Goal: Check status: Check status

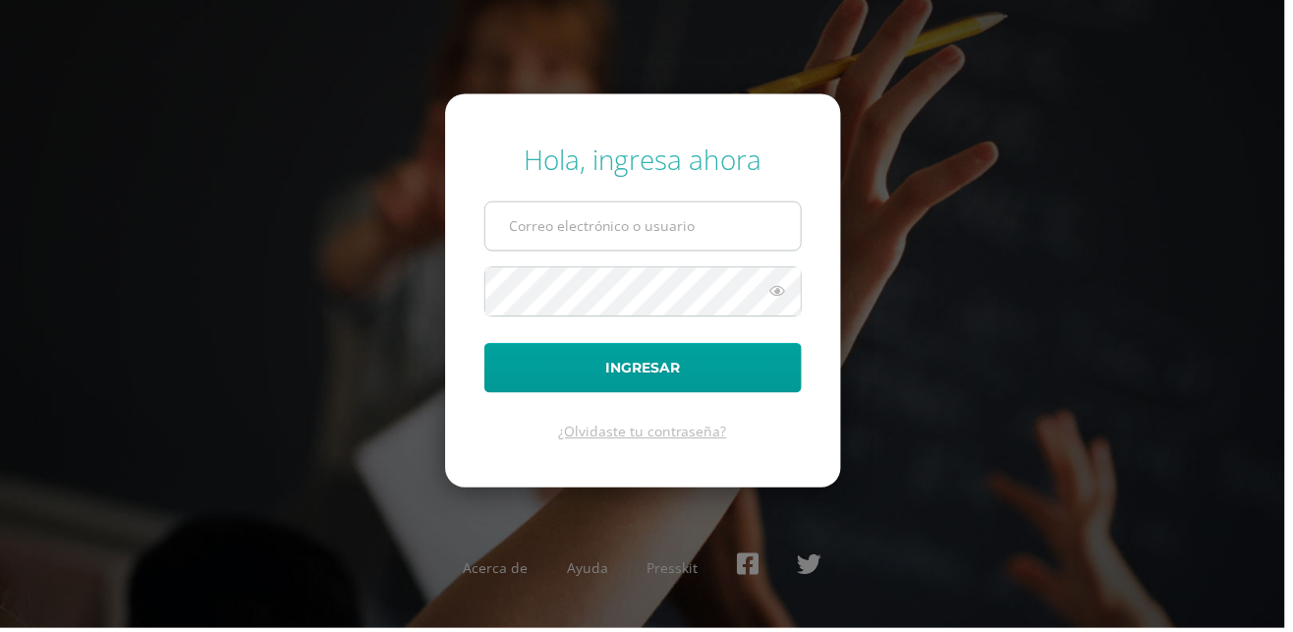
click at [679, 252] on input "text" at bounding box center [646, 227] width 317 height 48
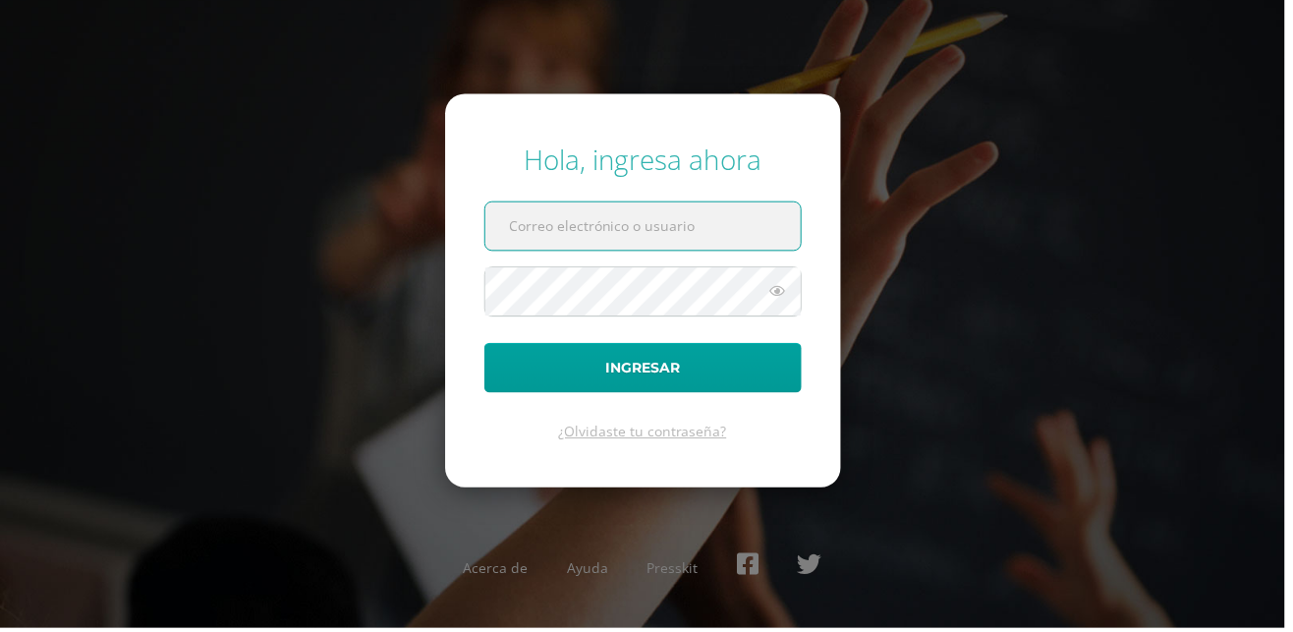
click at [710, 252] on input "text" at bounding box center [646, 227] width 317 height 48
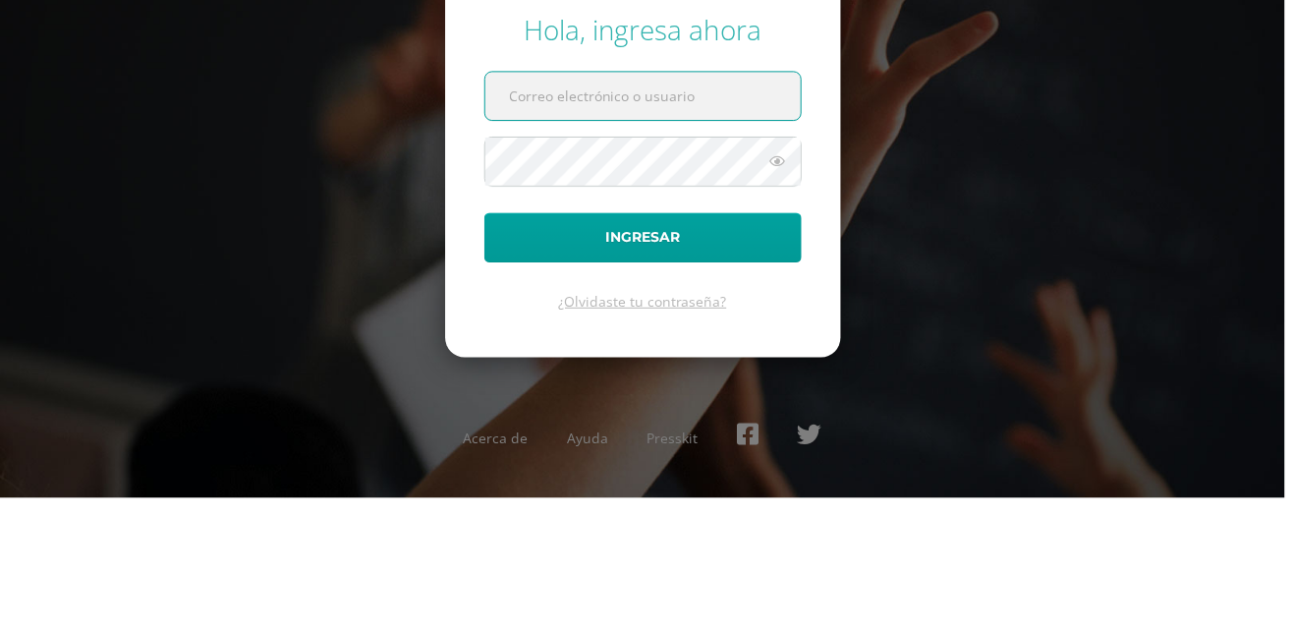
type input "G"
type input "gladyssarm72@gmail.com"
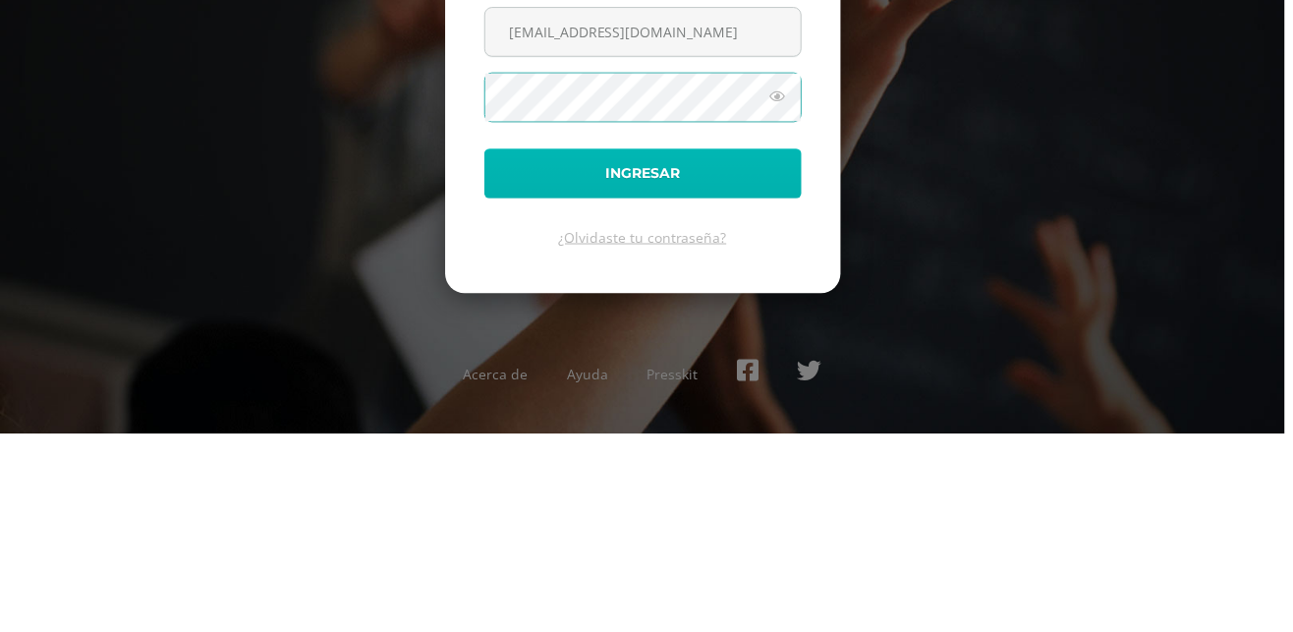
click at [771, 390] on button "Ingresar" at bounding box center [647, 370] width 319 height 50
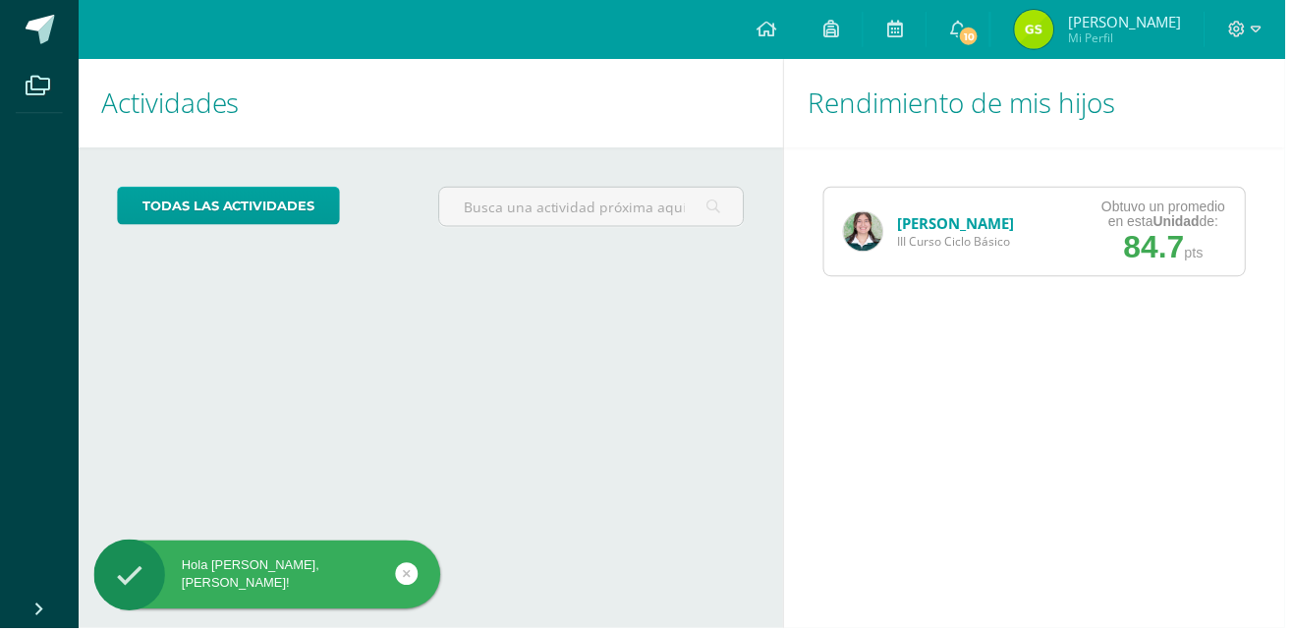
click at [915, 217] on link "[PERSON_NAME]" at bounding box center [961, 225] width 117 height 20
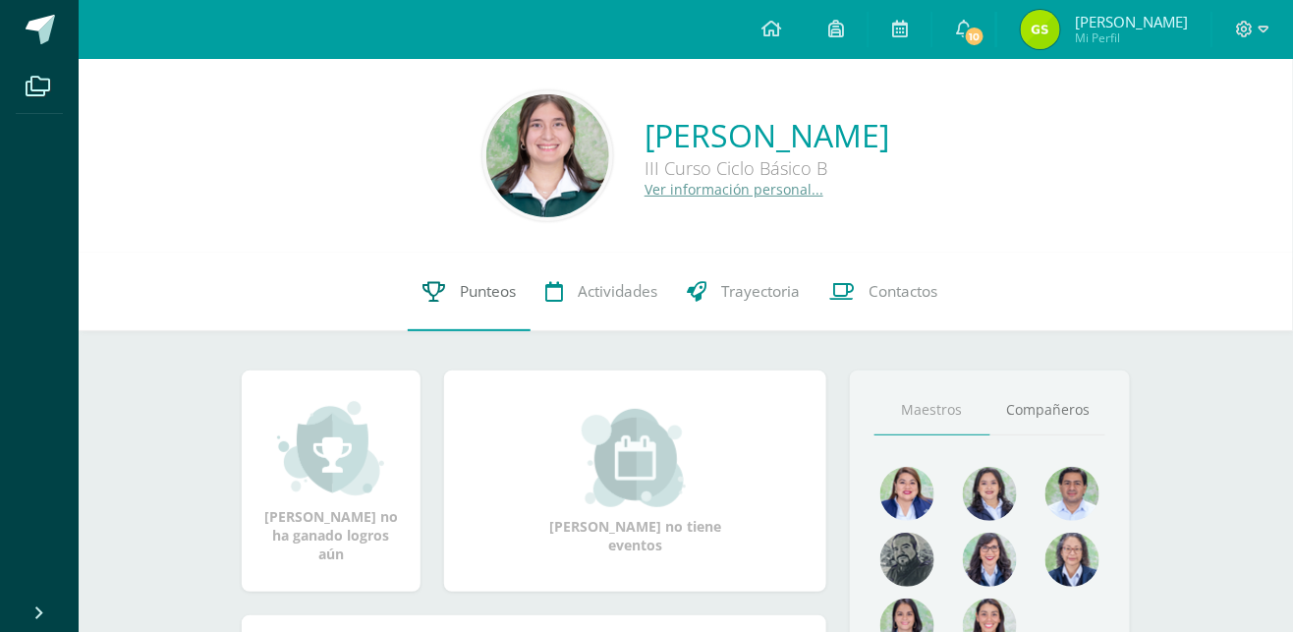
click at [464, 304] on link "Punteos" at bounding box center [469, 292] width 123 height 79
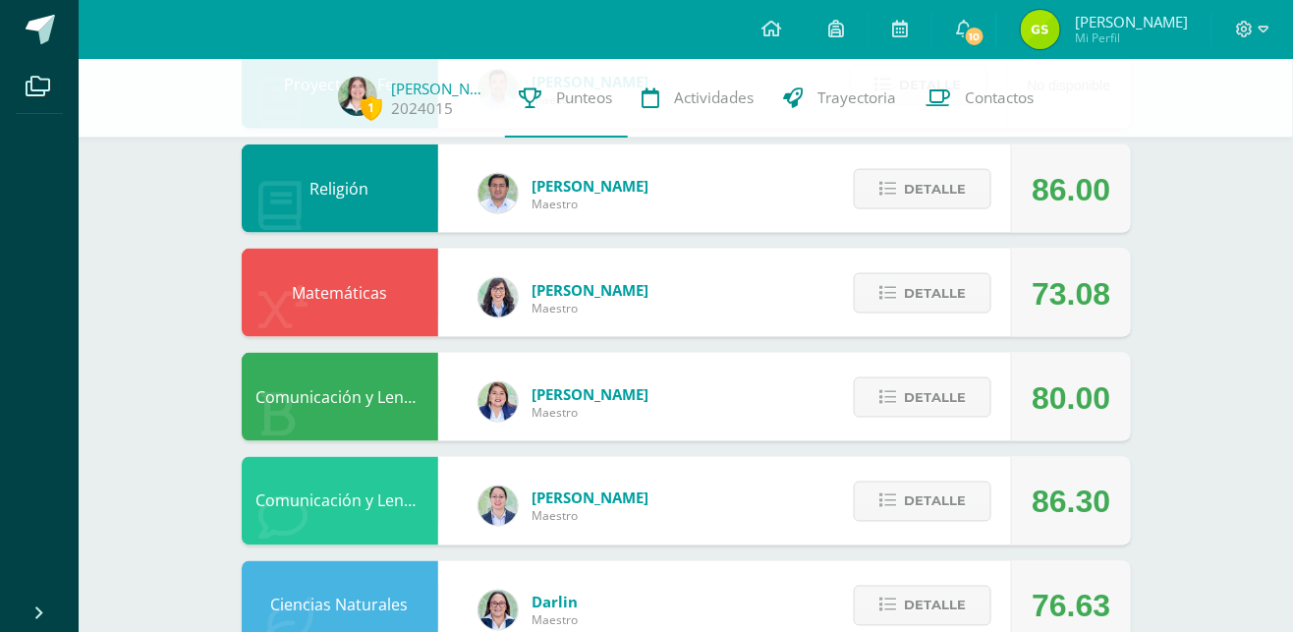
scroll to position [687, 0]
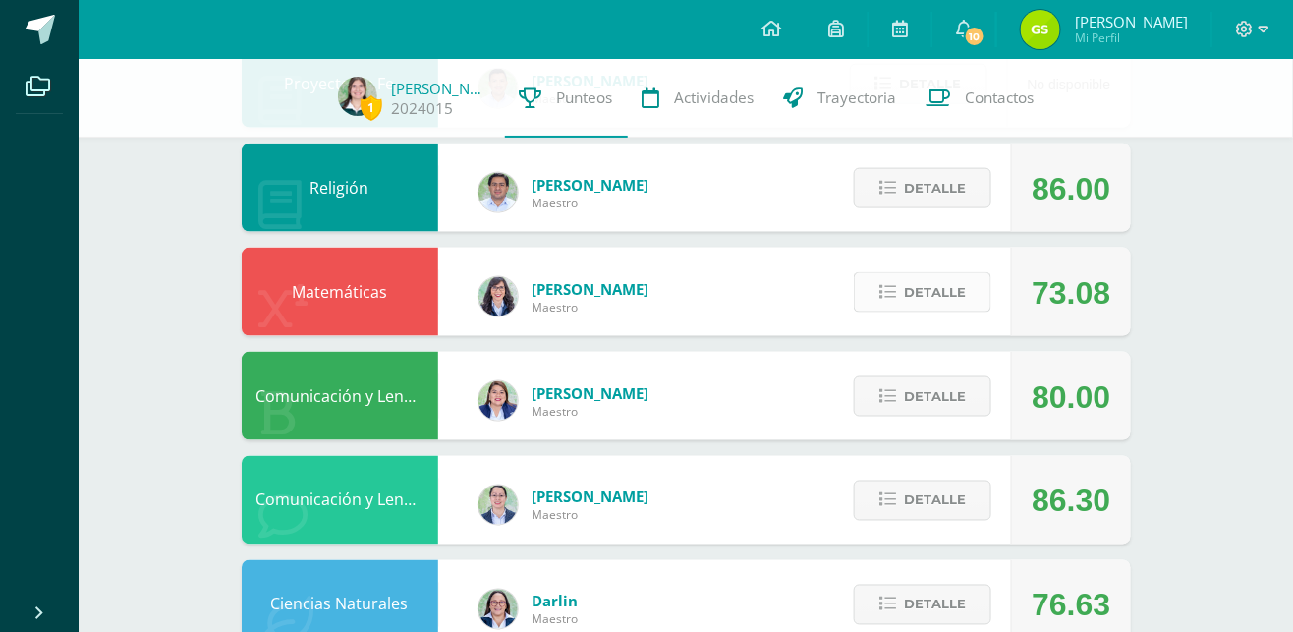
click at [944, 292] on span "Detalle" at bounding box center [935, 292] width 62 height 36
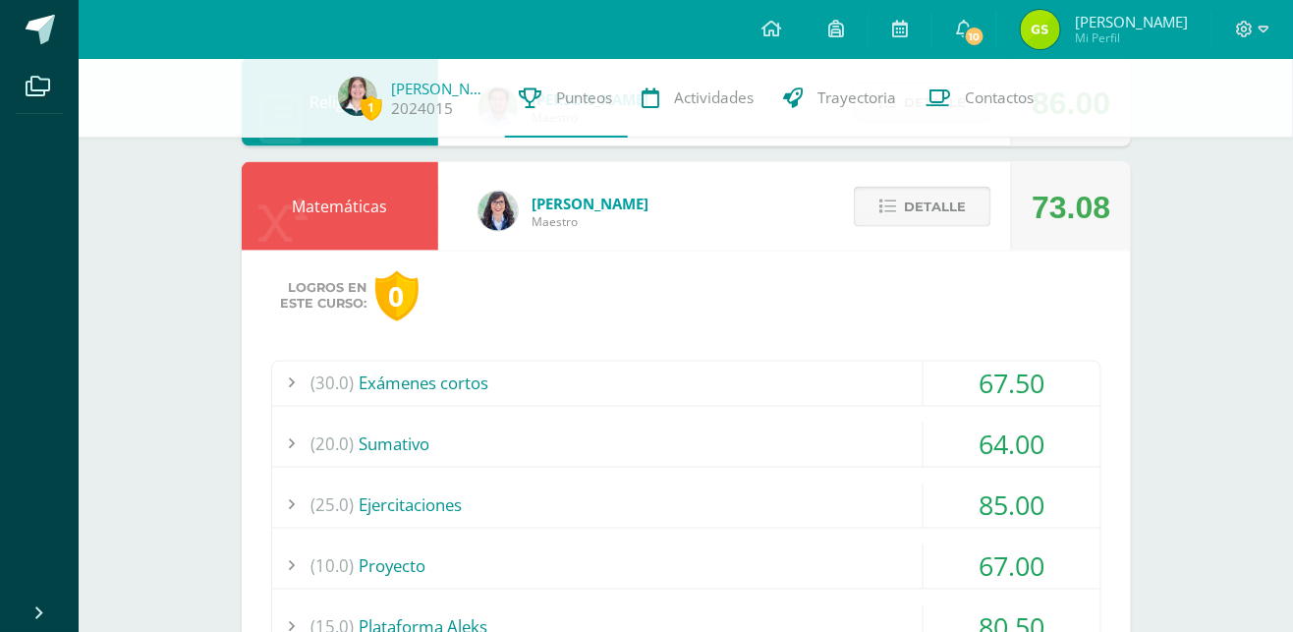
scroll to position [767, 0]
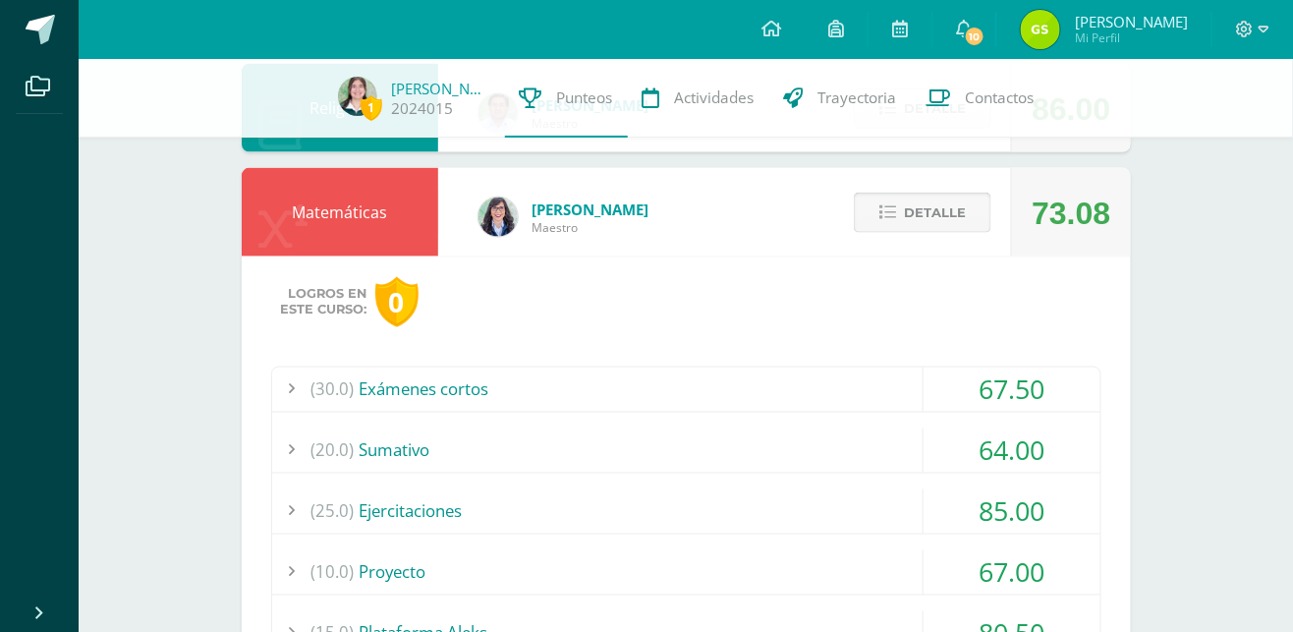
click at [930, 198] on span "Detalle" at bounding box center [935, 213] width 62 height 36
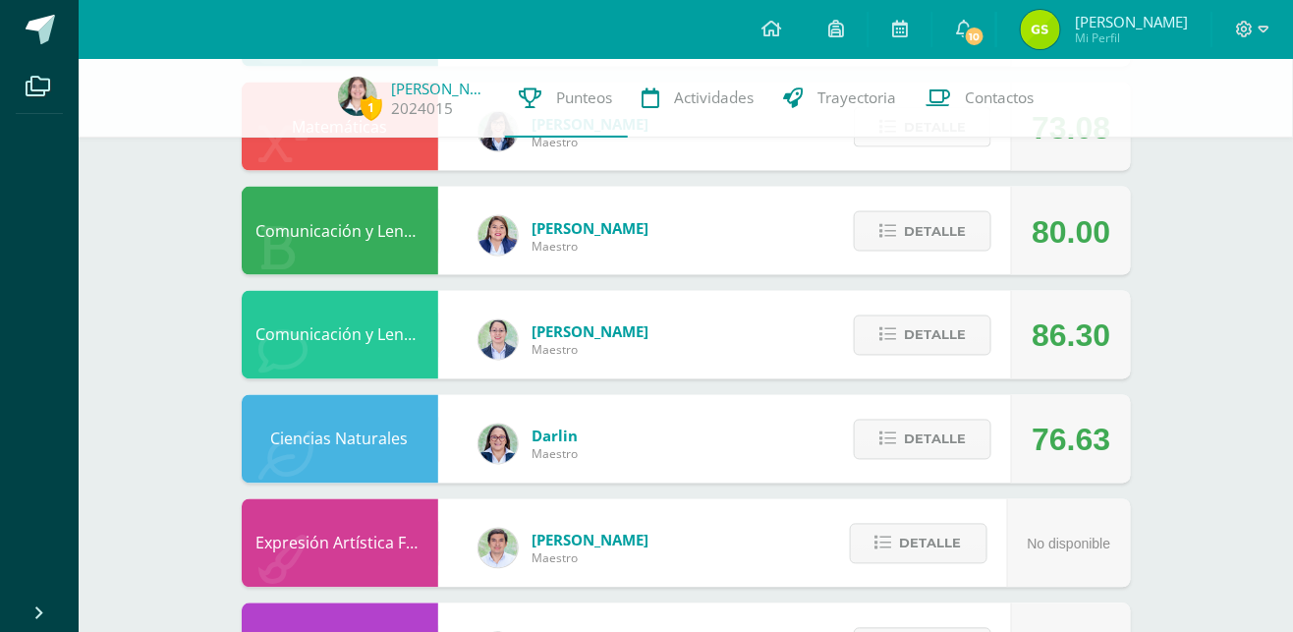
scroll to position [856, 0]
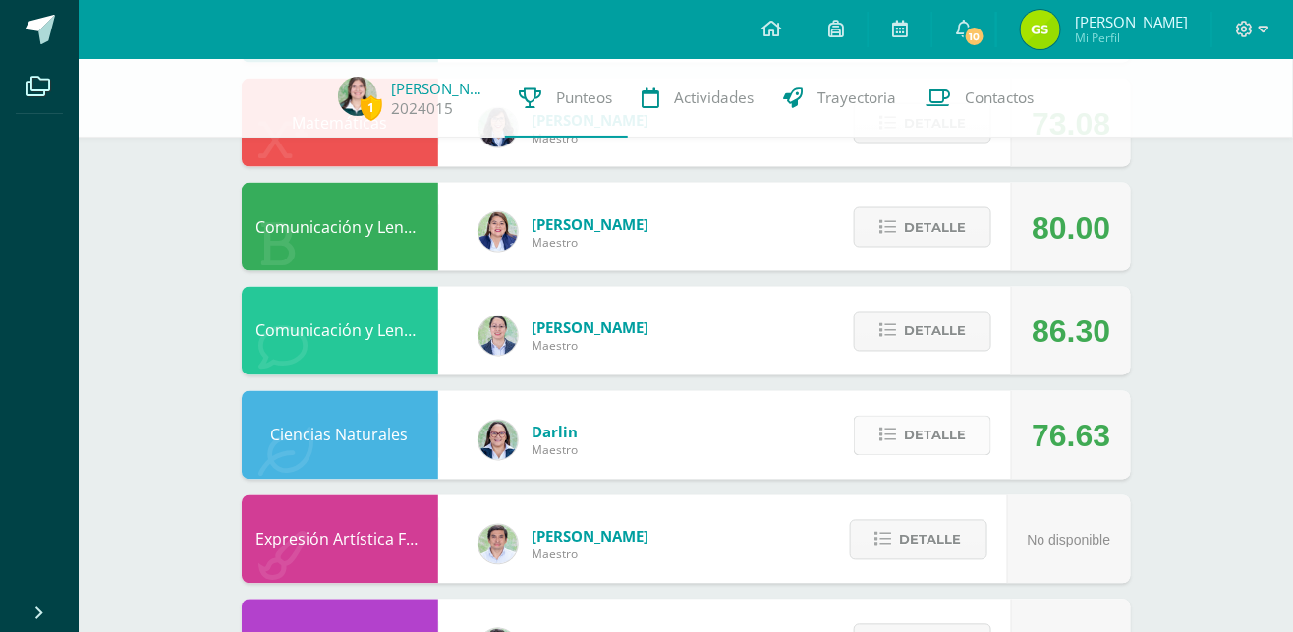
click at [952, 438] on span "Detalle" at bounding box center [935, 436] width 62 height 36
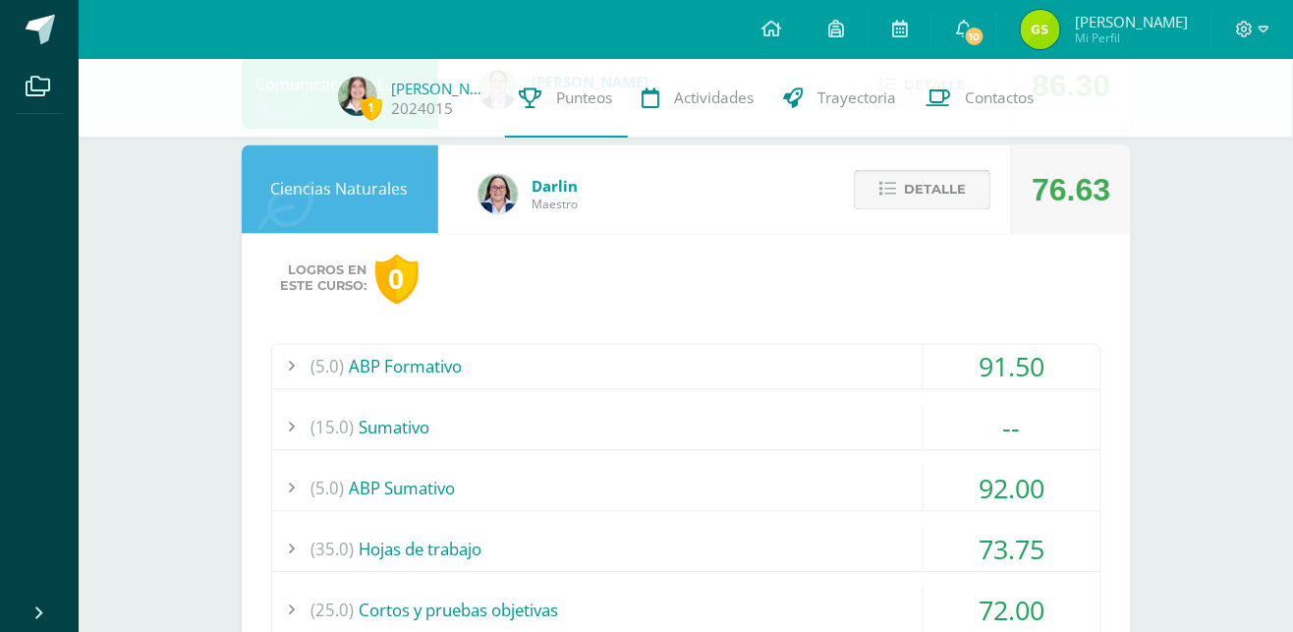
scroll to position [1089, 0]
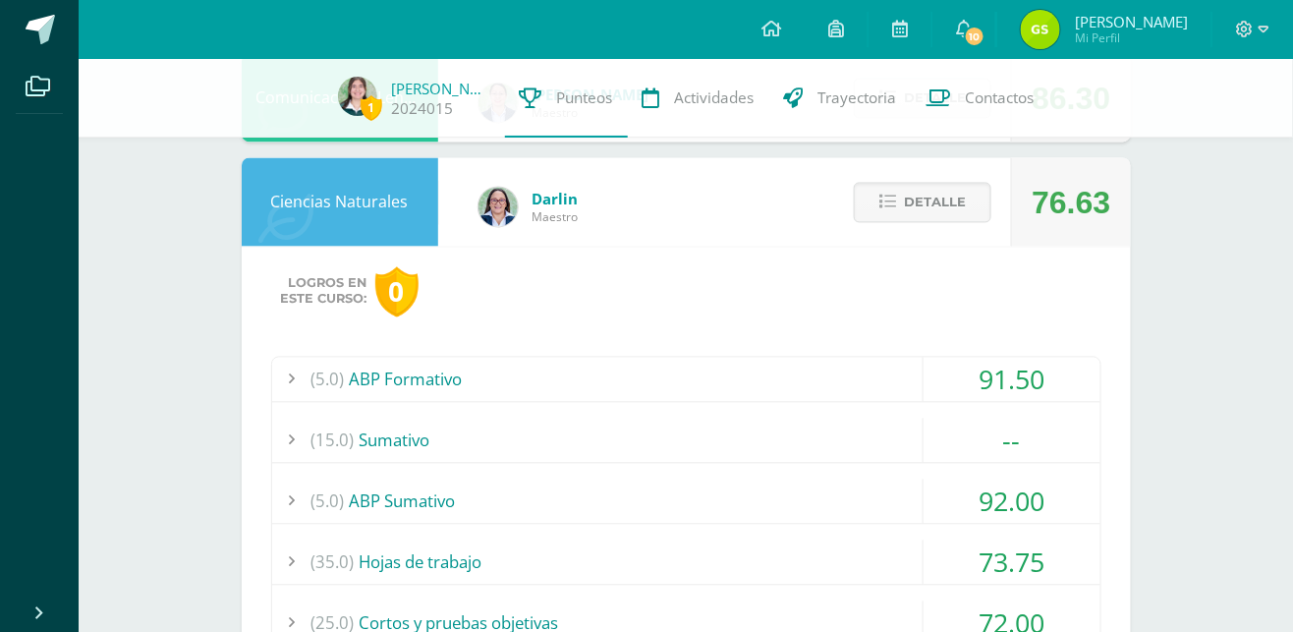
click at [947, 172] on div "Detalle" at bounding box center [918, 202] width 187 height 88
click at [969, 201] on button "Detalle" at bounding box center [923, 203] width 138 height 40
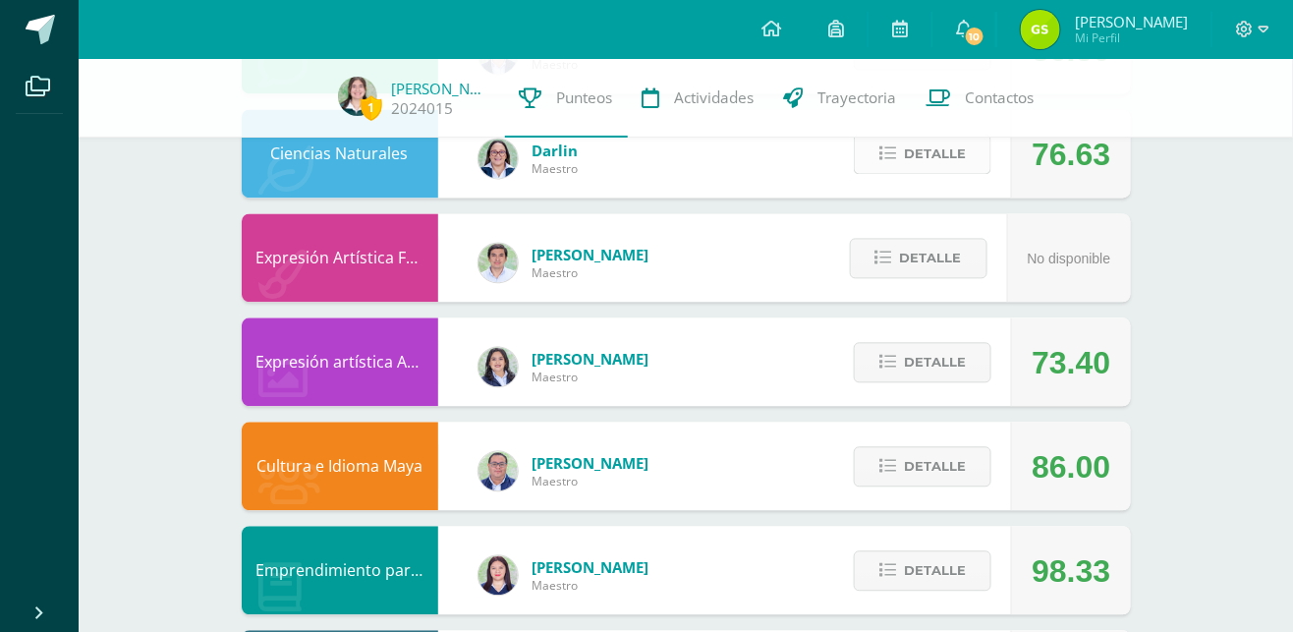
scroll to position [1141, 0]
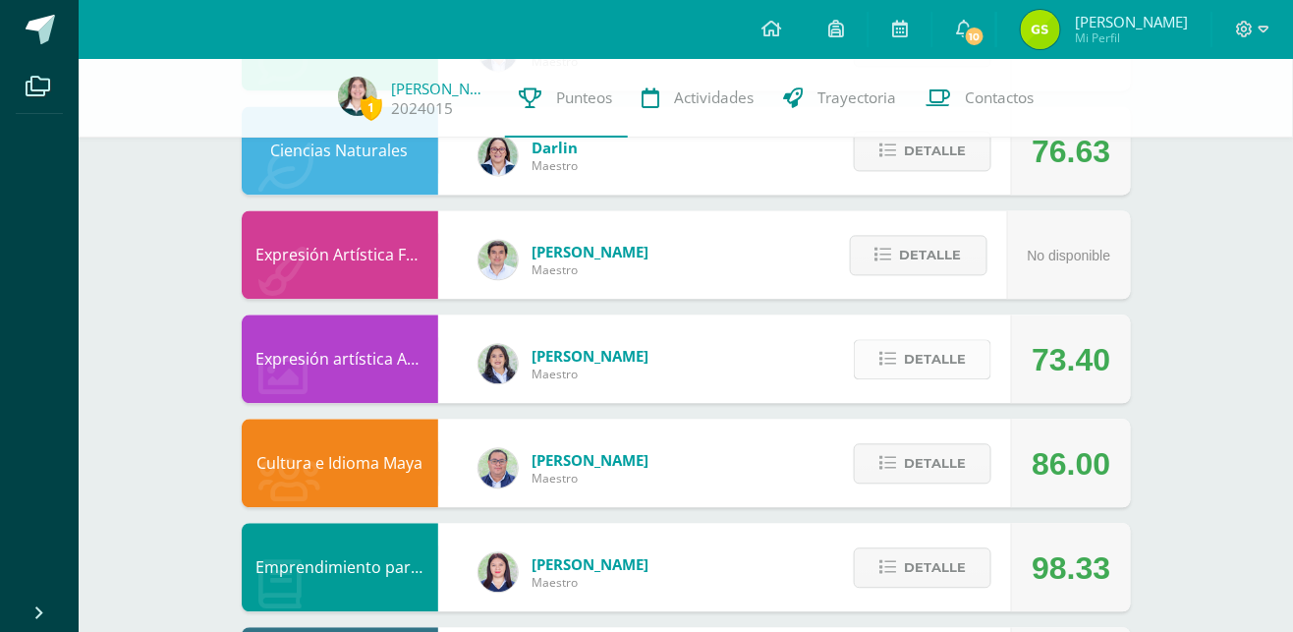
click at [922, 374] on span "Detalle" at bounding box center [935, 359] width 62 height 36
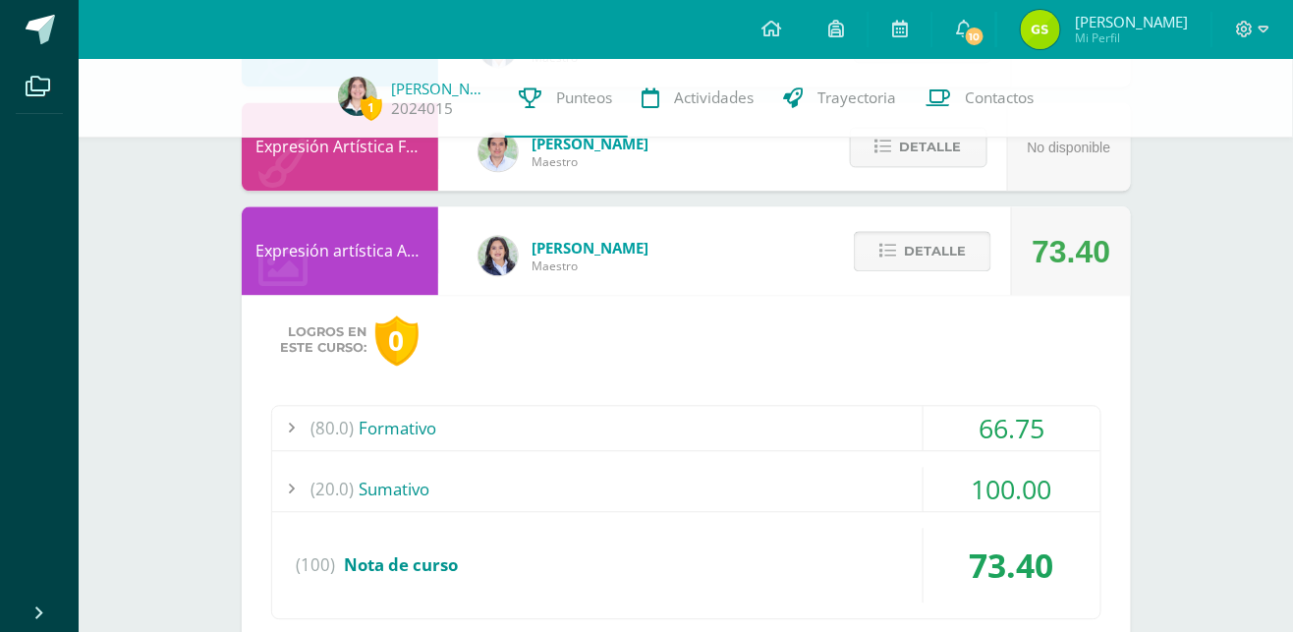
click at [939, 260] on span "Detalle" at bounding box center [935, 251] width 62 height 36
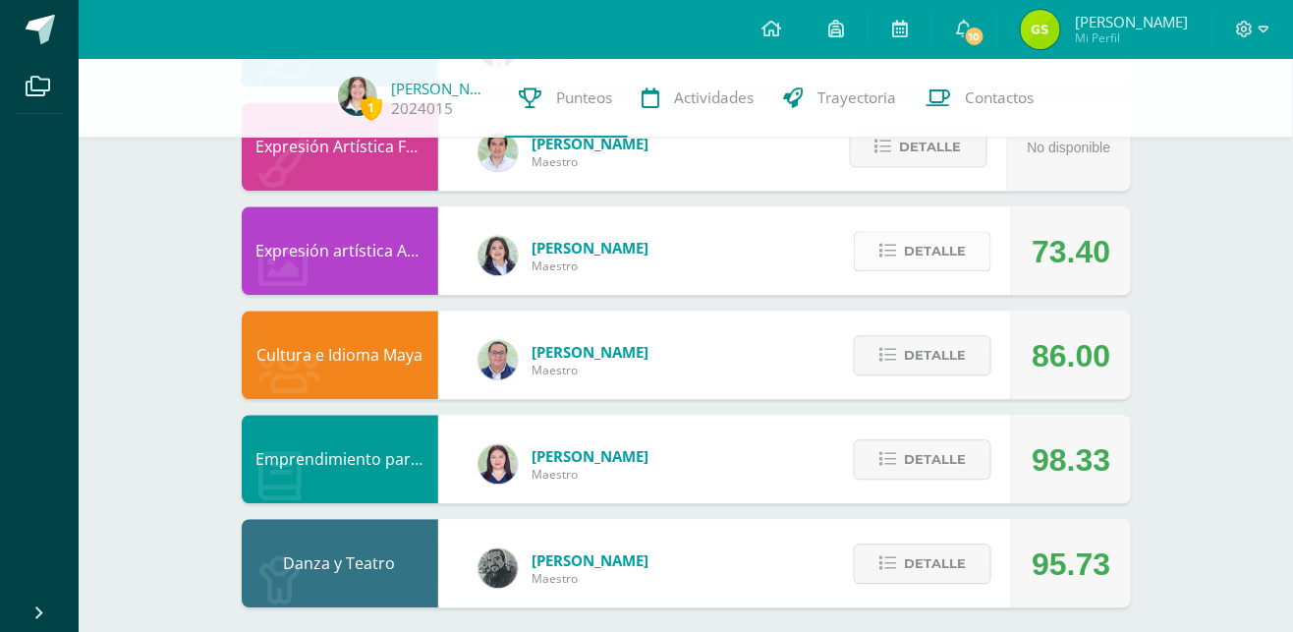
scroll to position [1201, 0]
